Goal: Information Seeking & Learning: Learn about a topic

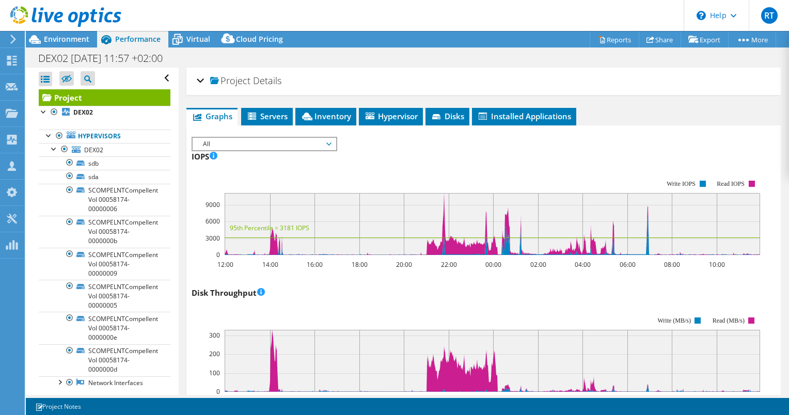
select select "EUFrankfurt"
select select "GBP"
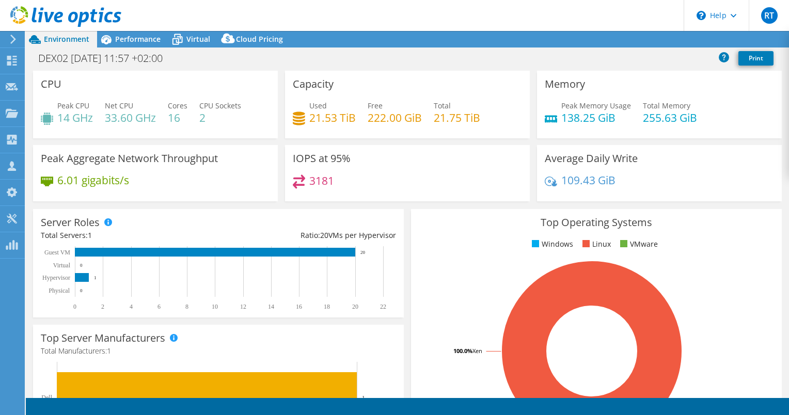
select select "EUFrankfurt"
select select "GBP"
click at [138, 40] on span "Performance" at bounding box center [137, 39] width 45 height 10
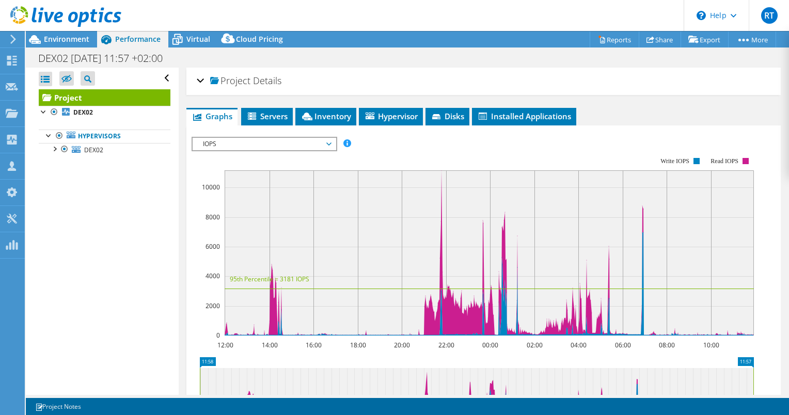
click at [315, 142] on span "IOPS" at bounding box center [264, 144] width 133 height 12
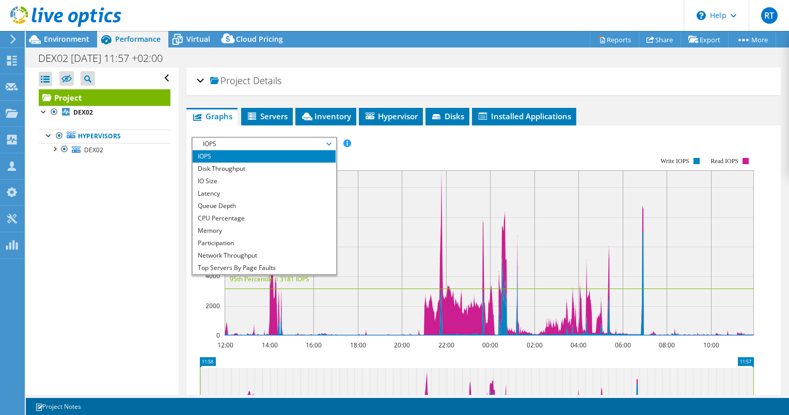
click at [315, 142] on span "IOPS" at bounding box center [264, 144] width 133 height 12
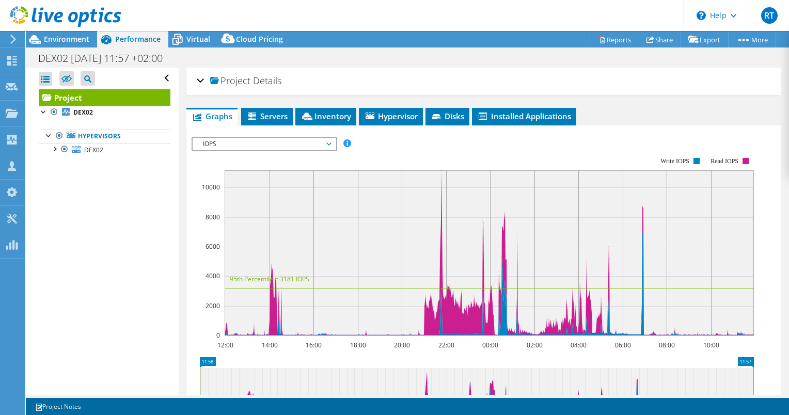
click at [303, 143] on span "IOPS" at bounding box center [264, 144] width 133 height 12
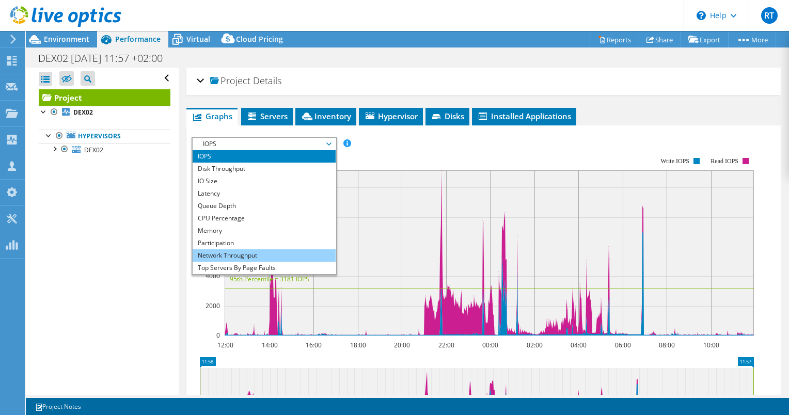
click at [280, 250] on li "Network Throughput" at bounding box center [264, 255] width 143 height 12
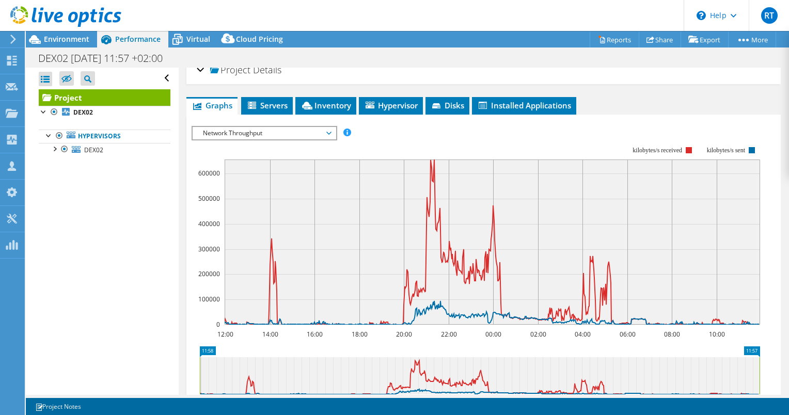
scroll to position [11, 0]
